Goal: Task Accomplishment & Management: Manage account settings

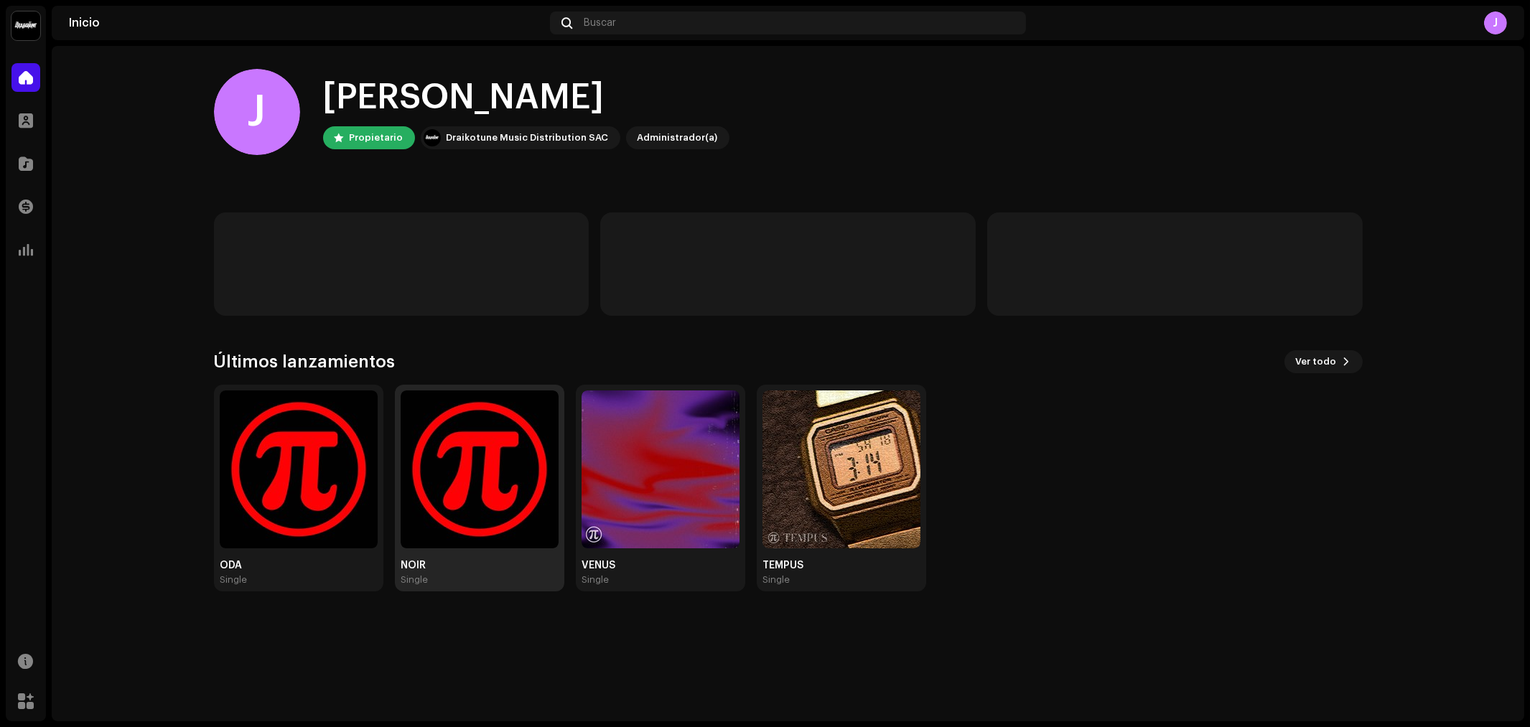
click at [467, 490] on img at bounding box center [480, 470] width 158 height 158
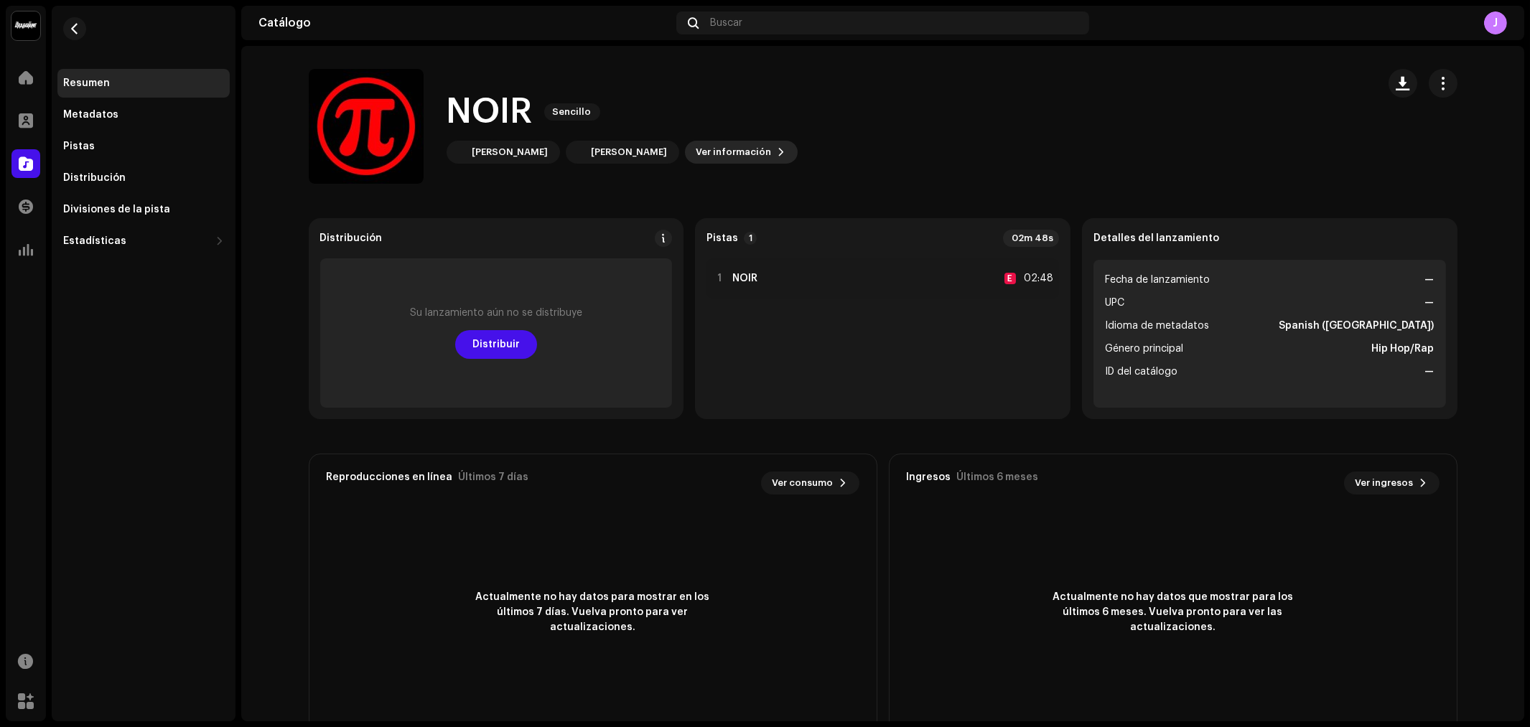
click at [696, 159] on span "Ver información" at bounding box center [733, 152] width 75 height 29
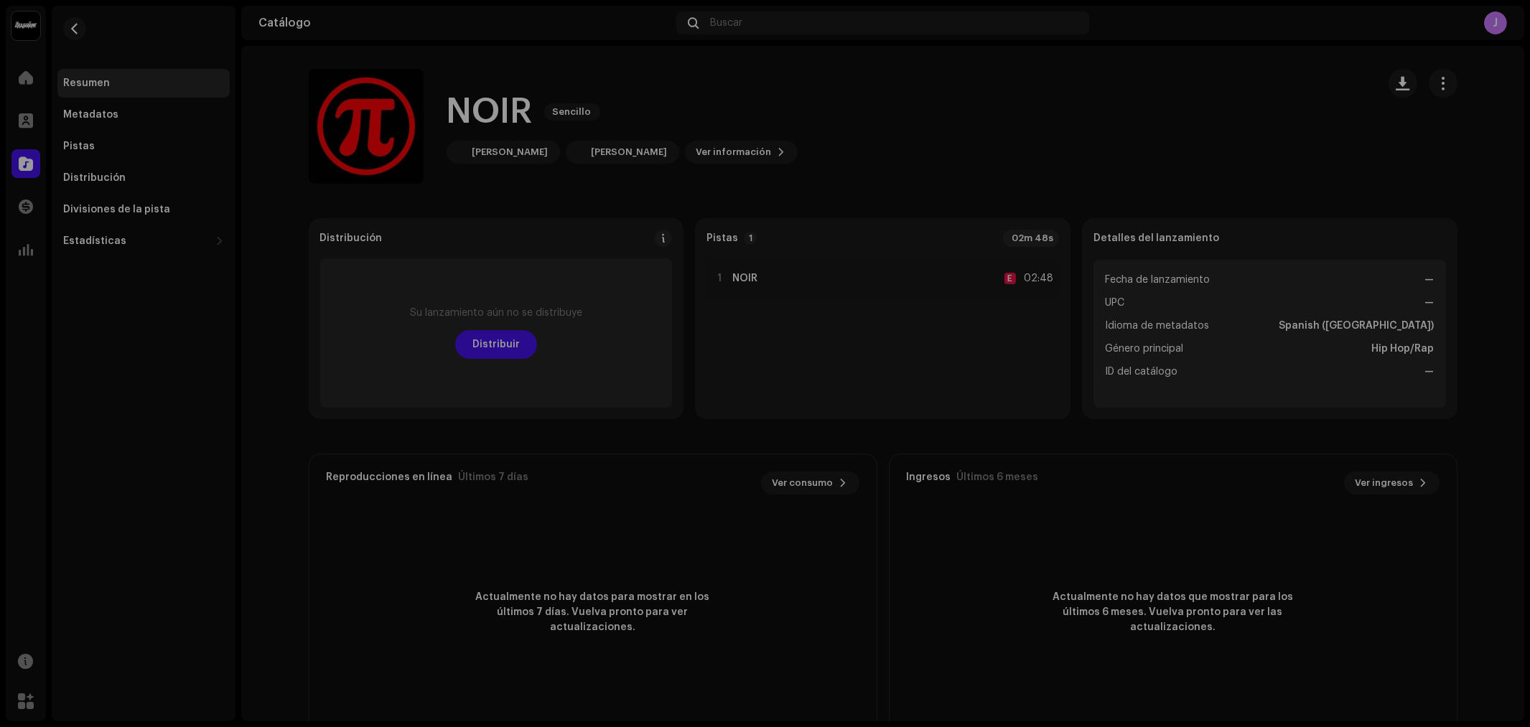
click at [1287, 88] on div "NOIR 3001381 Metadatos Distribución Idioma de metadatos Spanish ([GEOGRAPHIC_DA…" at bounding box center [765, 363] width 1530 height 727
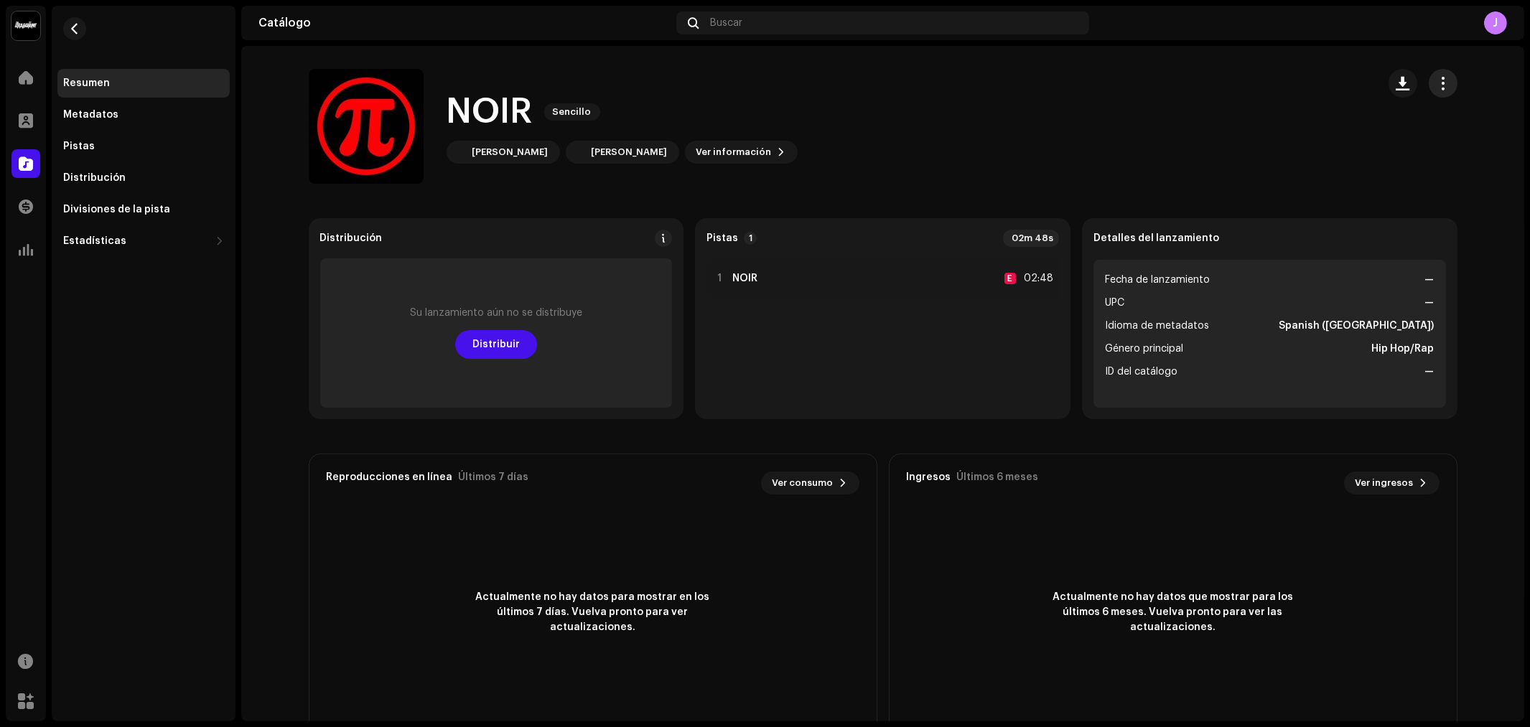
click at [1442, 92] on button "button" at bounding box center [1443, 83] width 29 height 29
click at [1355, 144] on div "Editar" at bounding box center [1374, 146] width 134 height 11
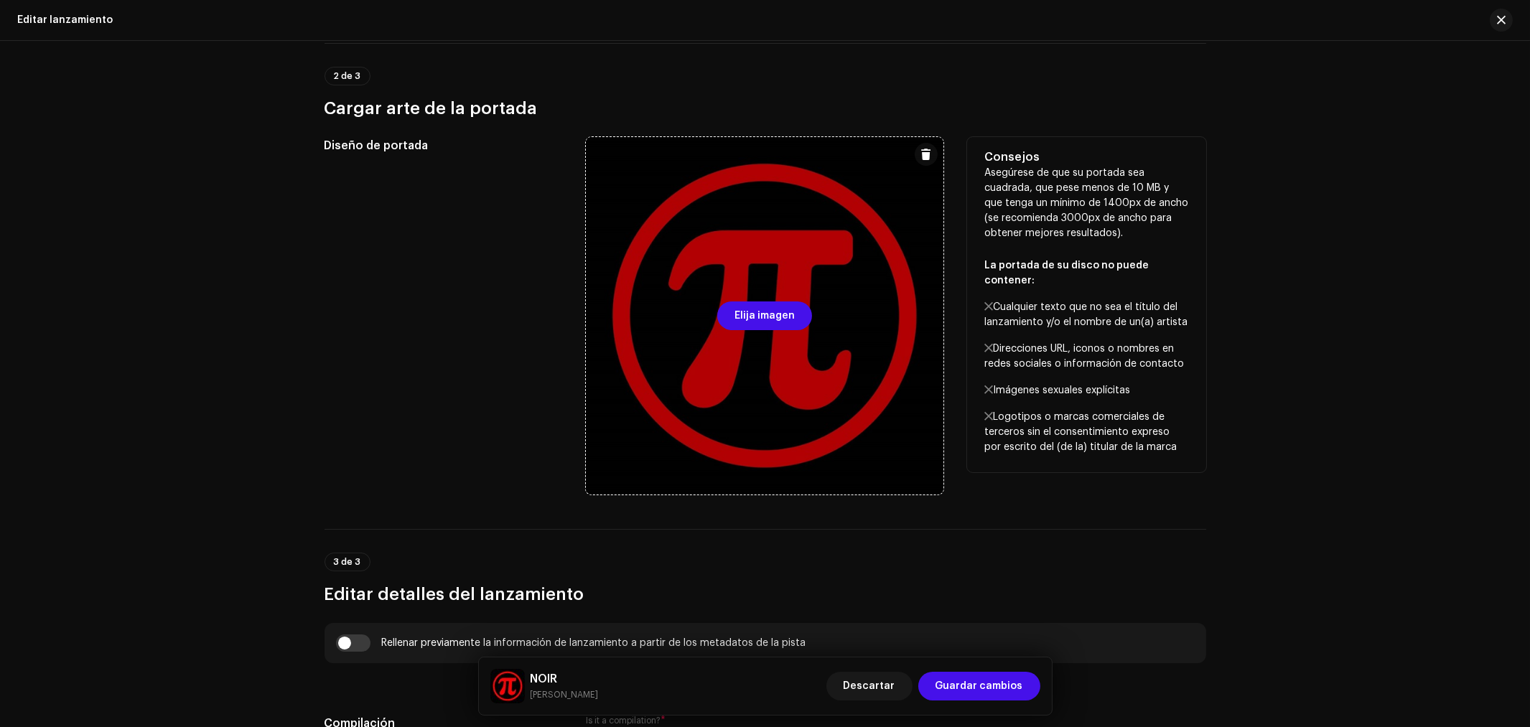
scroll to position [478, 0]
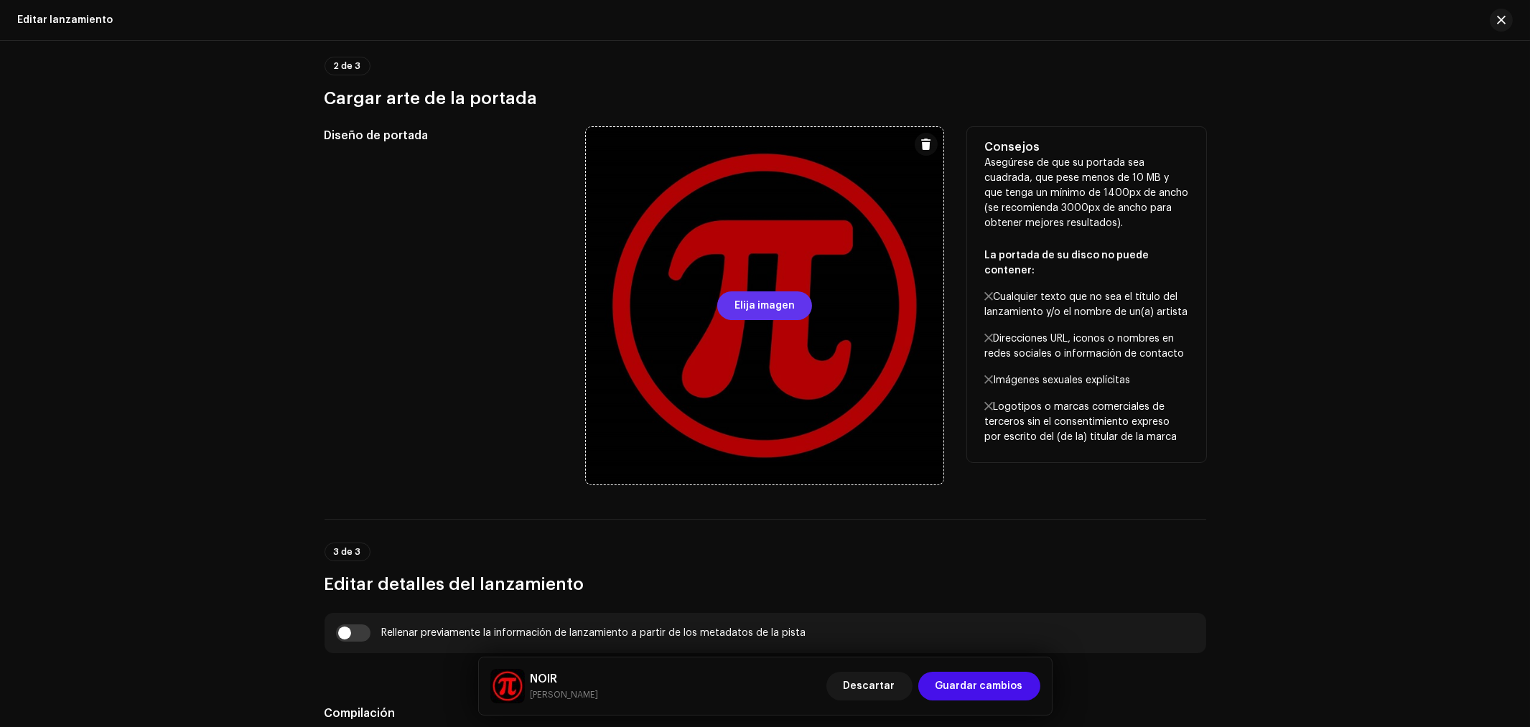
click at [763, 305] on span "Elija imagen" at bounding box center [765, 306] width 60 height 29
click at [763, 307] on span "Elija imagen" at bounding box center [765, 306] width 60 height 29
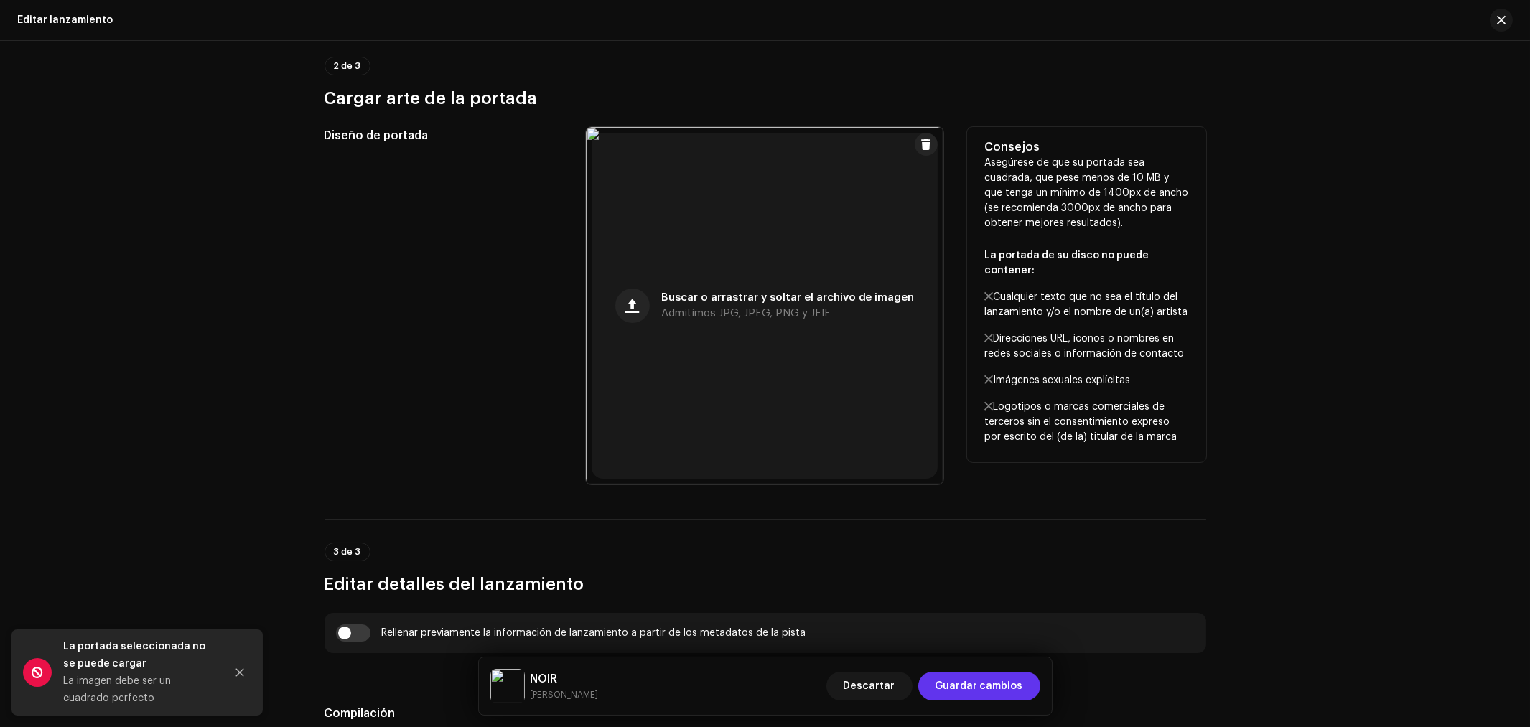
click at [978, 692] on span "Guardar cambios" at bounding box center [980, 686] width 88 height 29
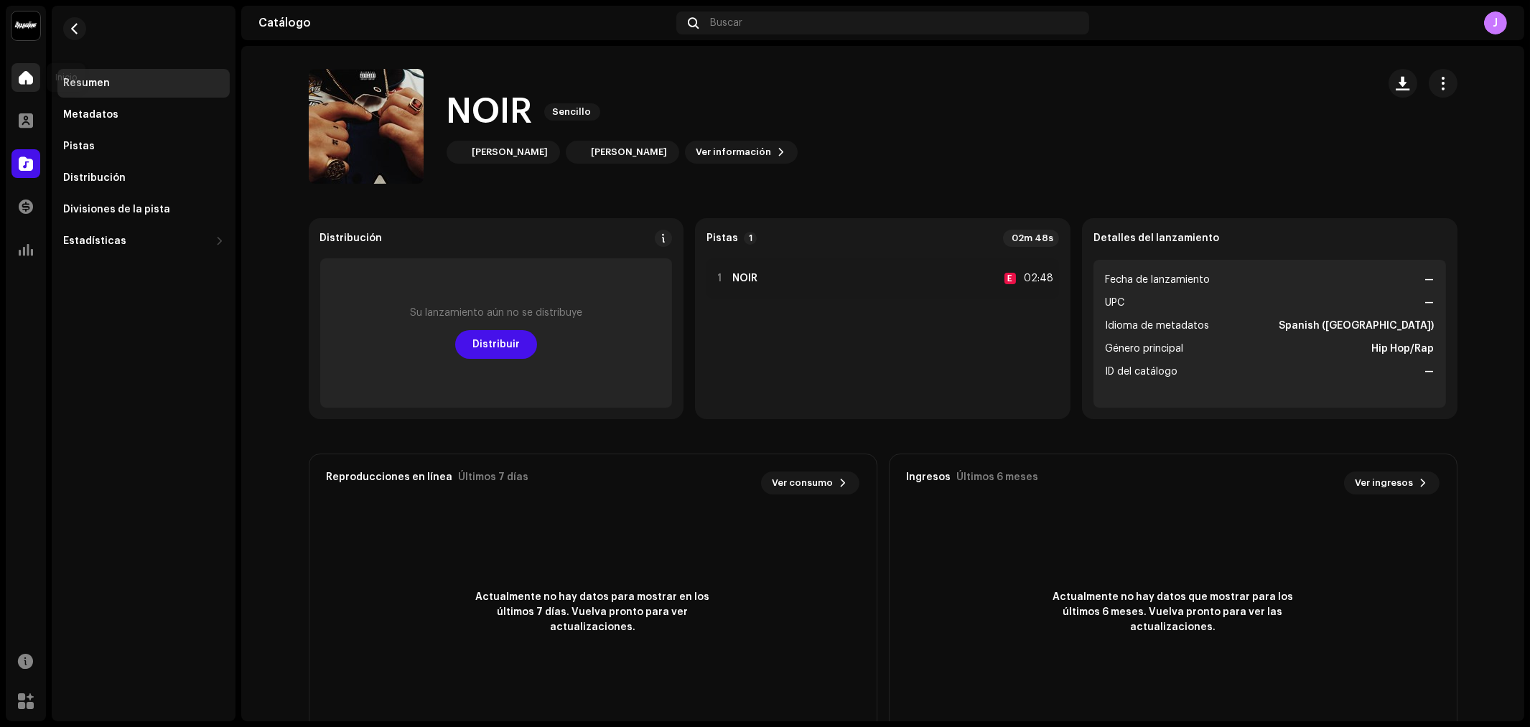
click at [27, 67] on div at bounding box center [25, 77] width 29 height 29
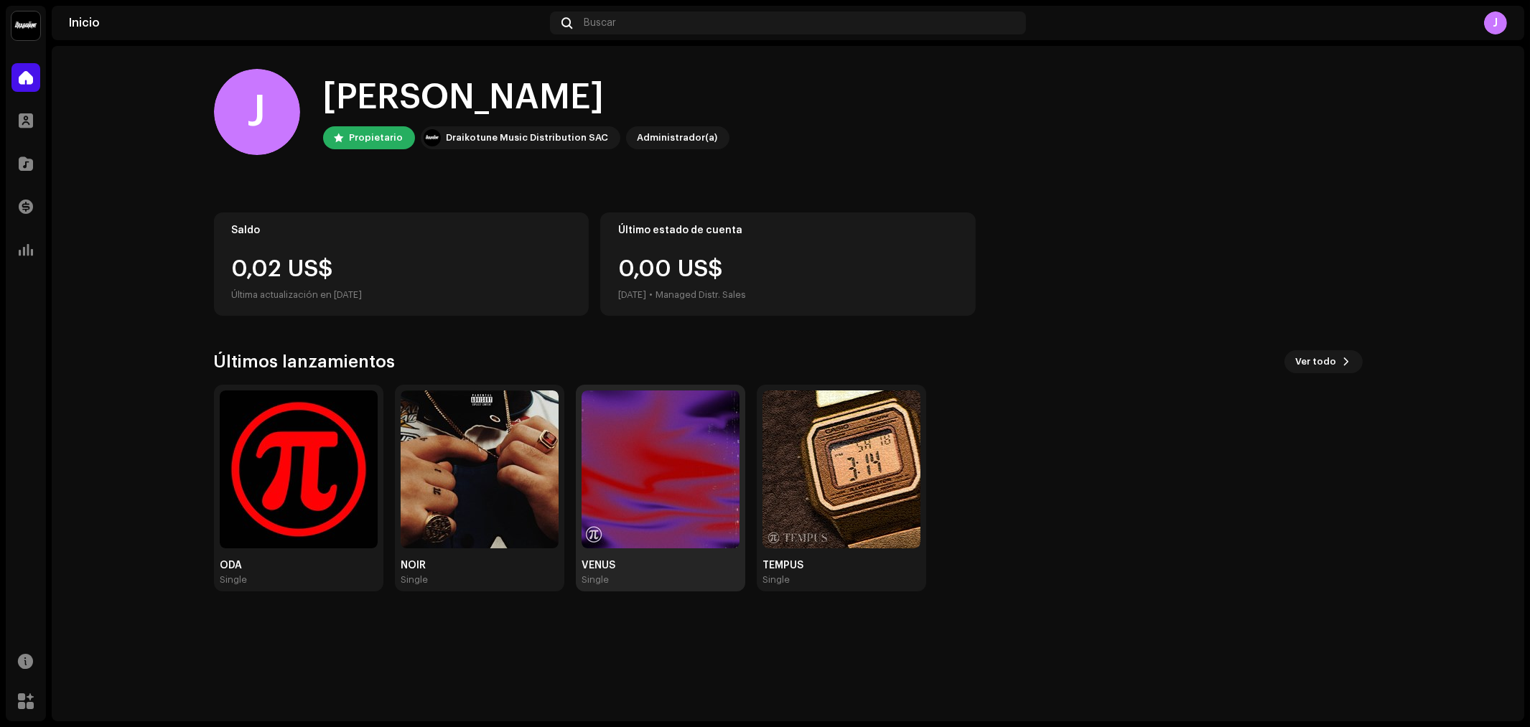
click at [678, 421] on img at bounding box center [661, 470] width 158 height 158
